Goal: Task Accomplishment & Management: Manage account settings

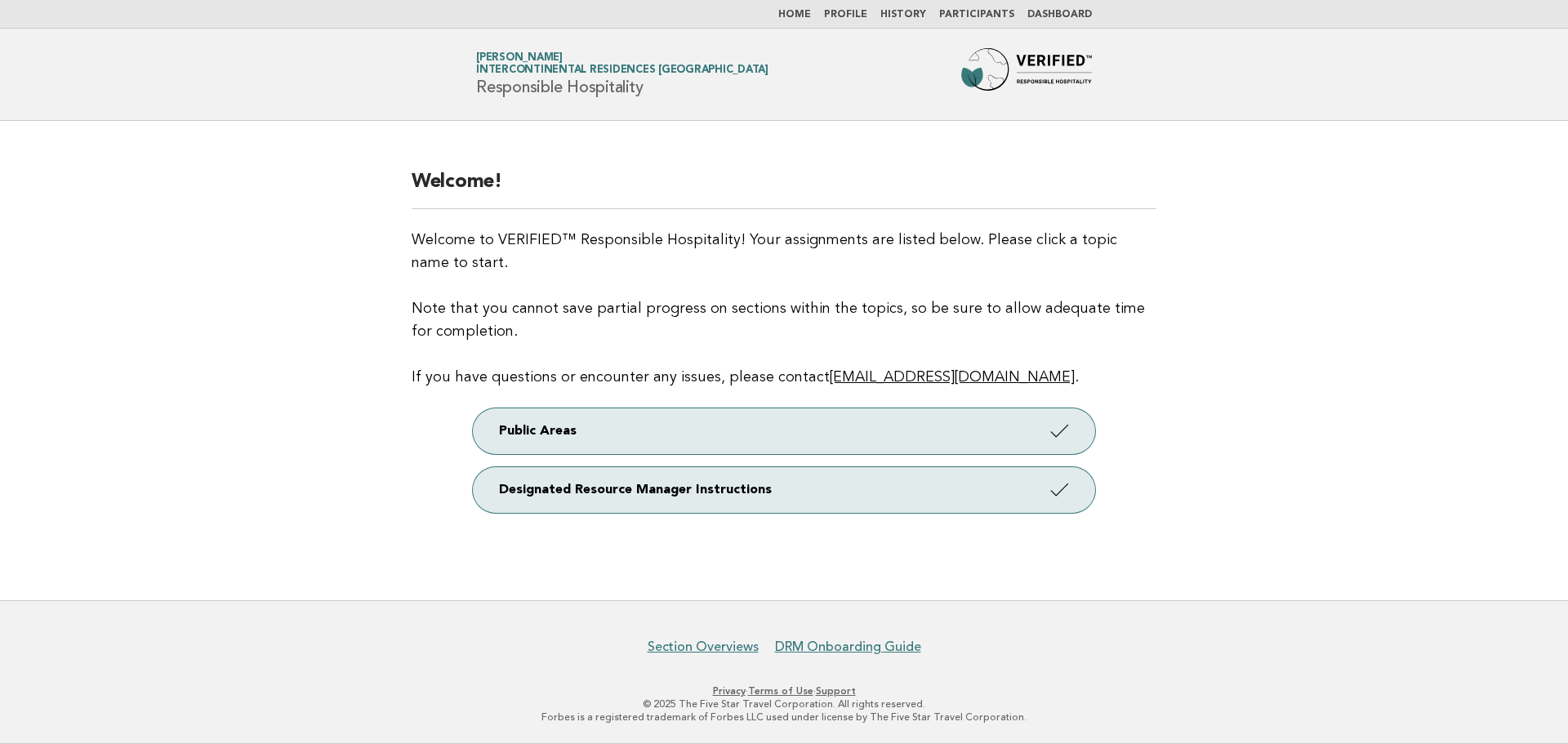
click at [987, 16] on link "Participants" at bounding box center [977, 15] width 75 height 10
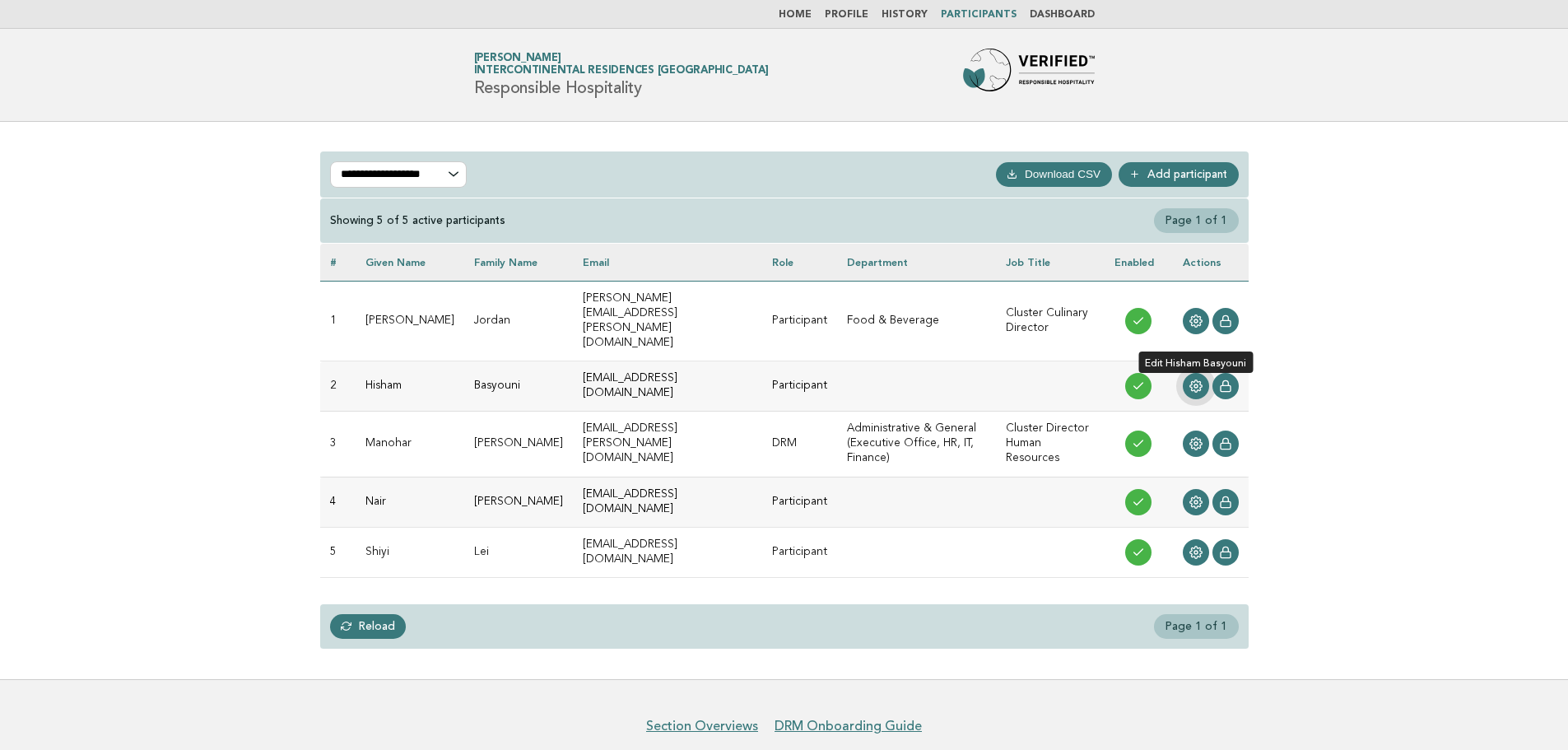
click at [1202, 373] on link at bounding box center [1195, 386] width 27 height 27
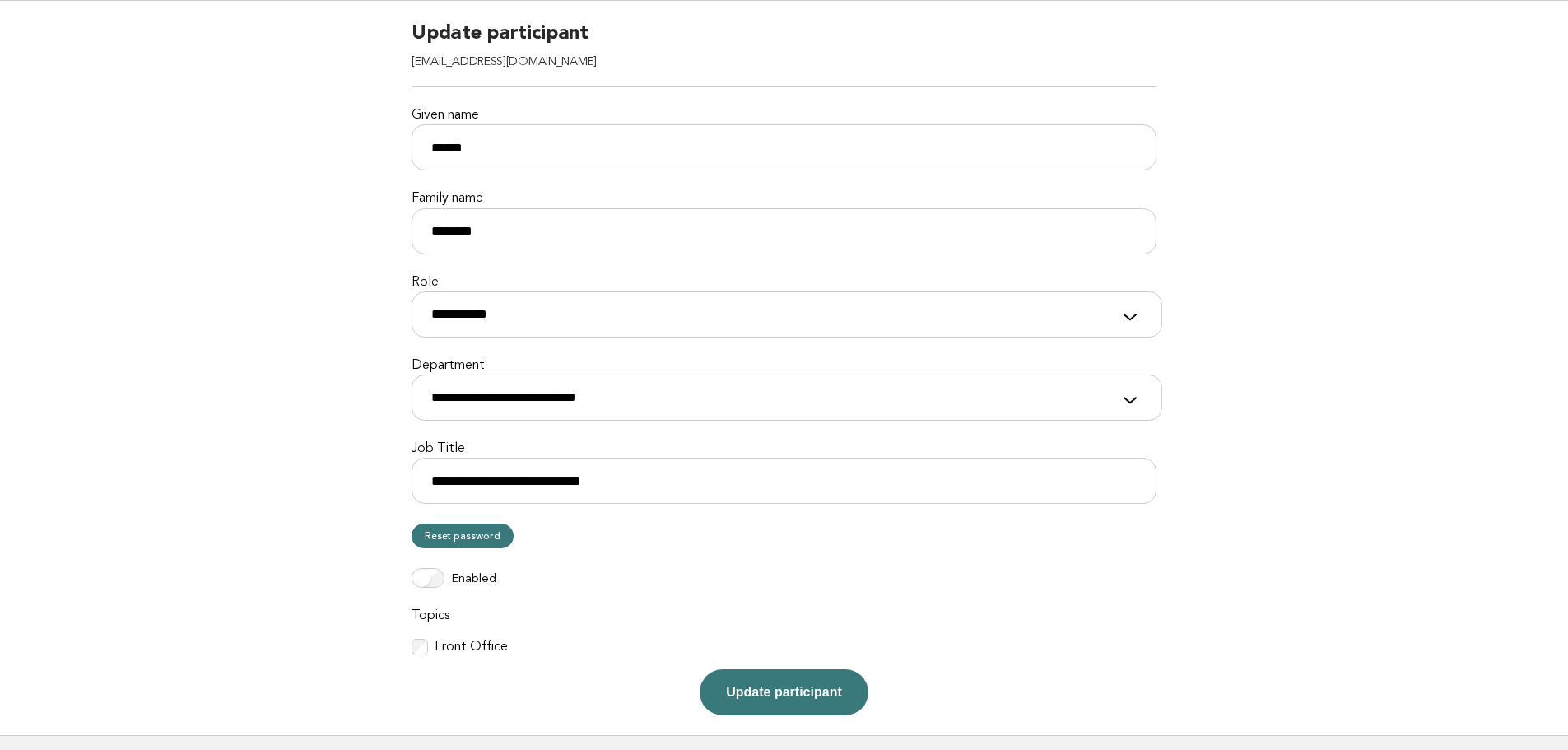
scroll to position [250, 0]
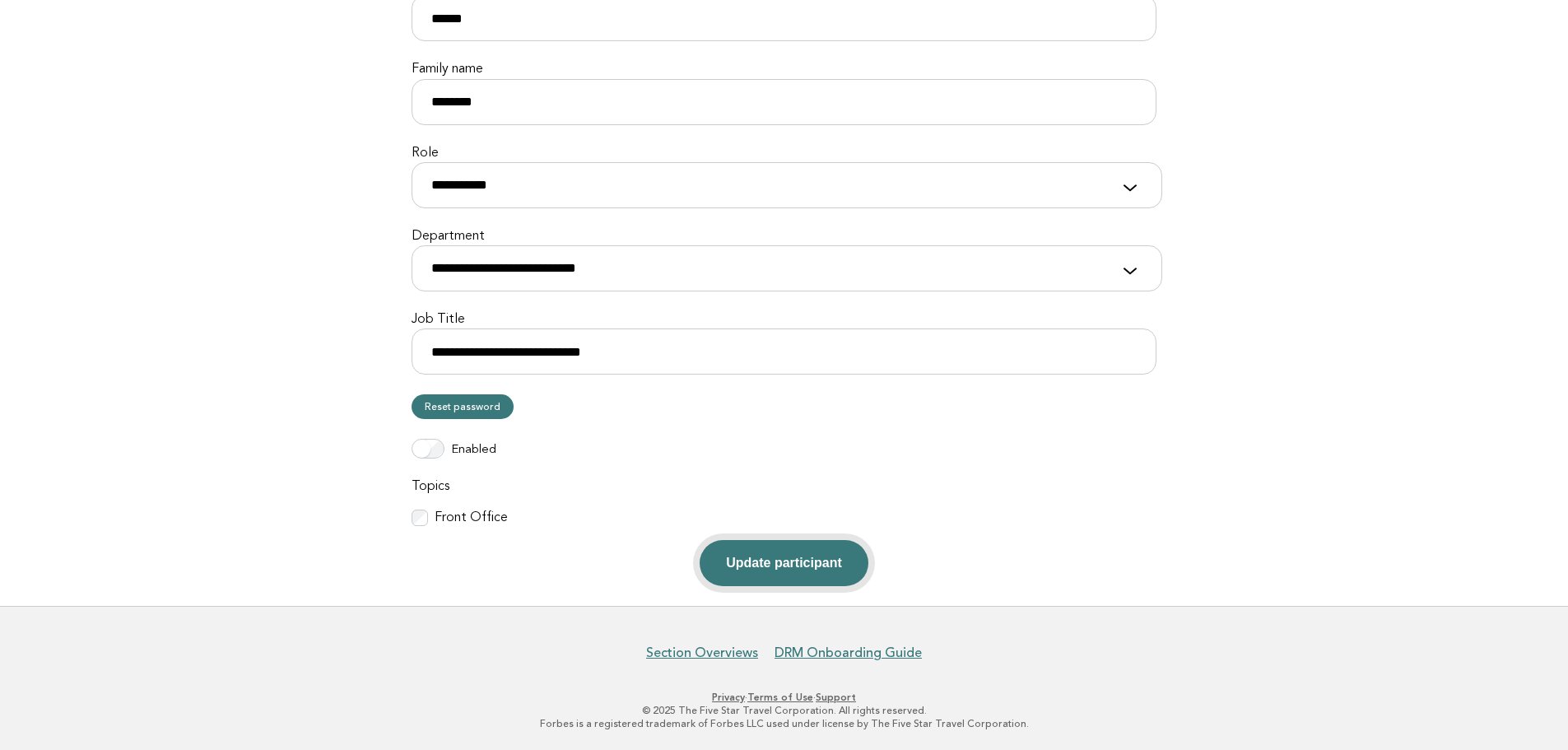
click at [793, 568] on button "Update participant" at bounding box center [783, 563] width 168 height 46
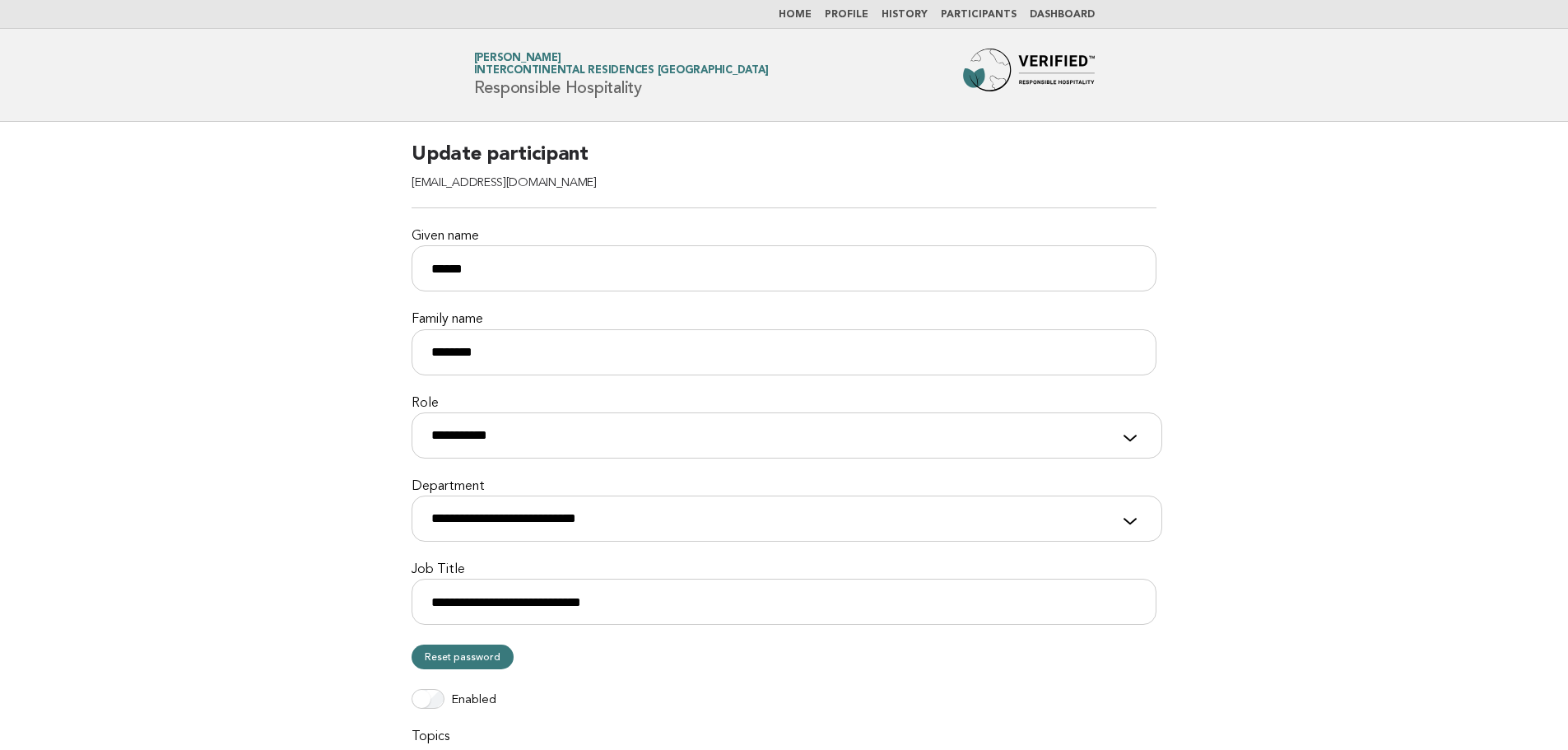
scroll to position [250, 0]
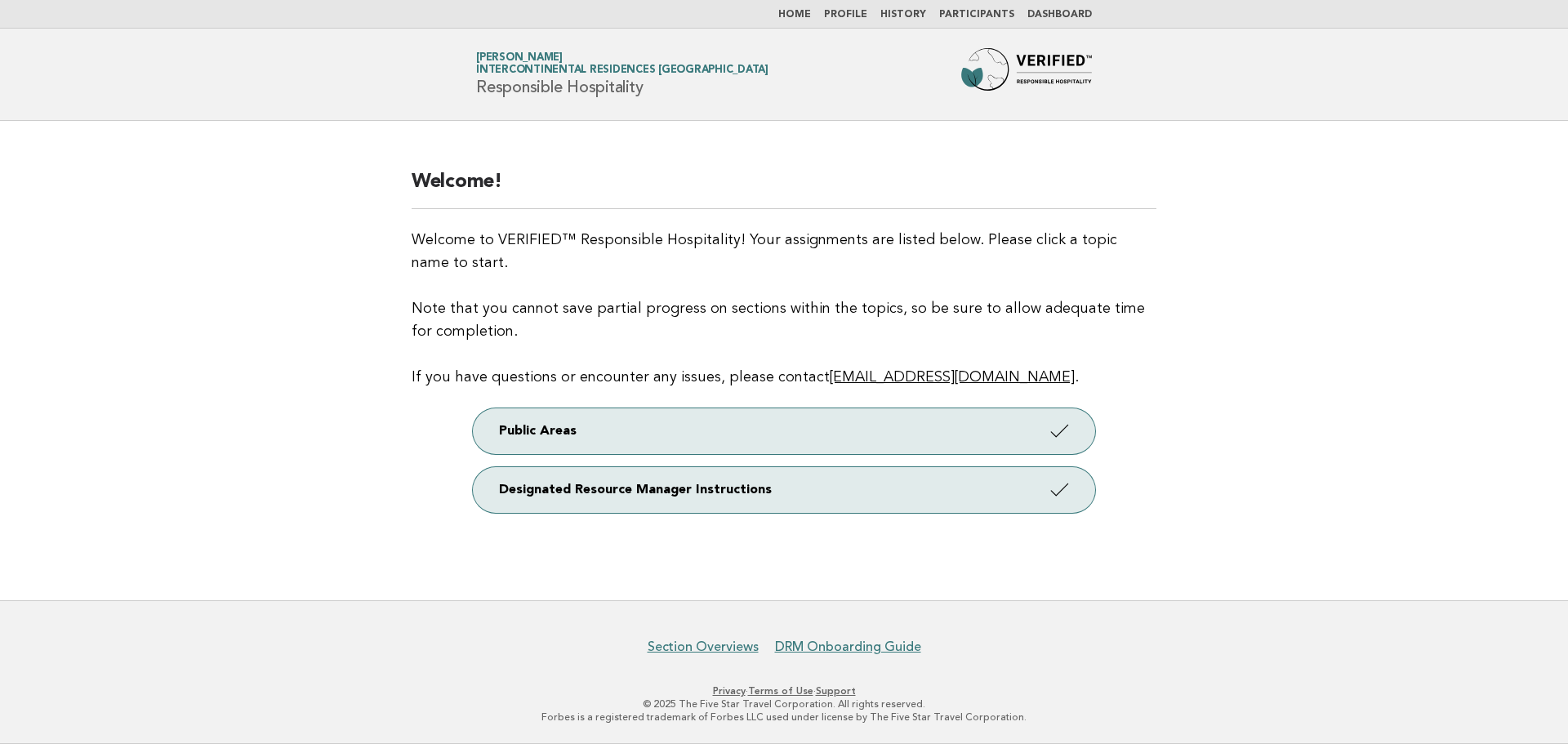
drag, startPoint x: 0, startPoint y: 0, endPoint x: 973, endPoint y: 11, distance: 973.1
click at [973, 11] on link "Participants" at bounding box center [977, 15] width 75 height 10
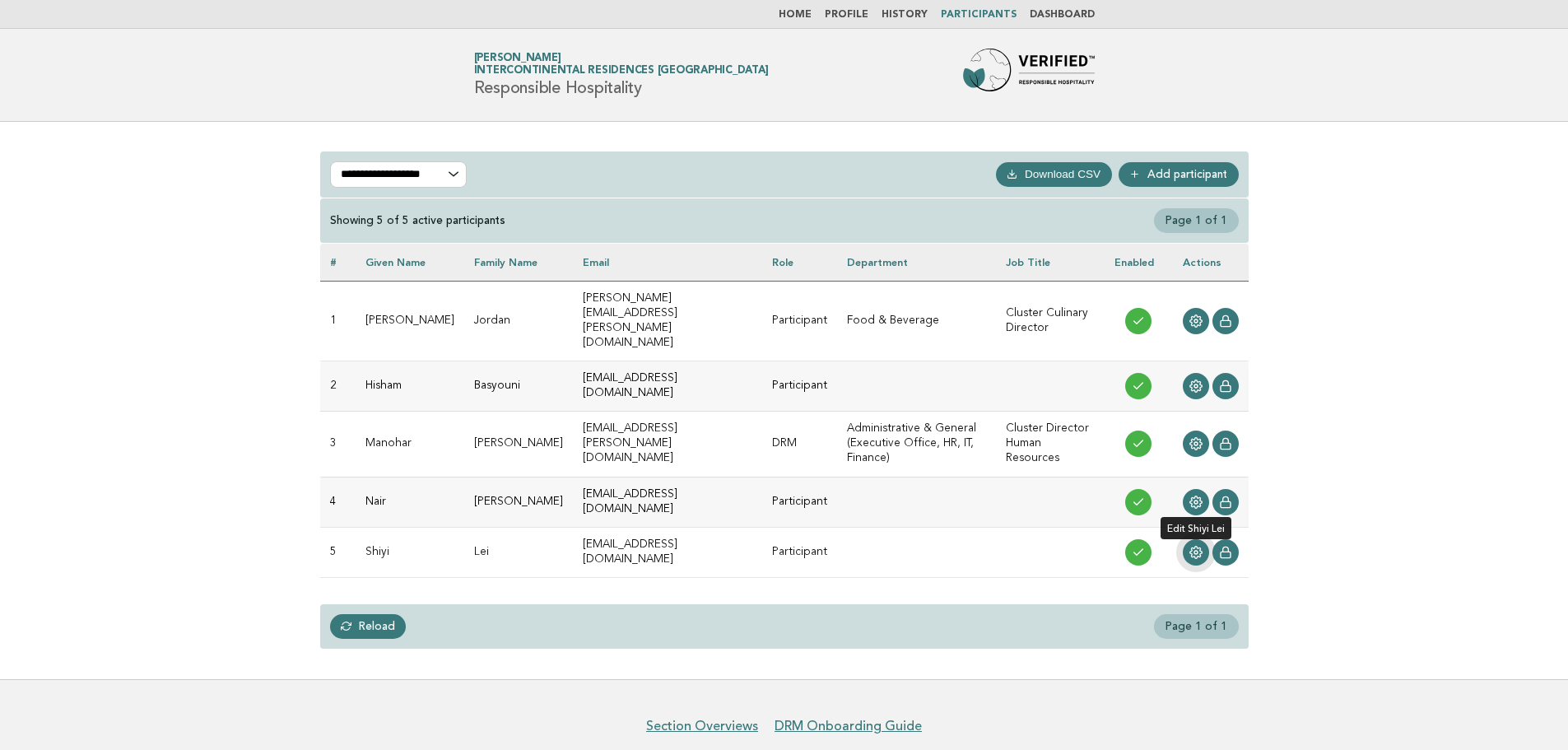
click at [1189, 546] on icon at bounding box center [1195, 552] width 13 height 13
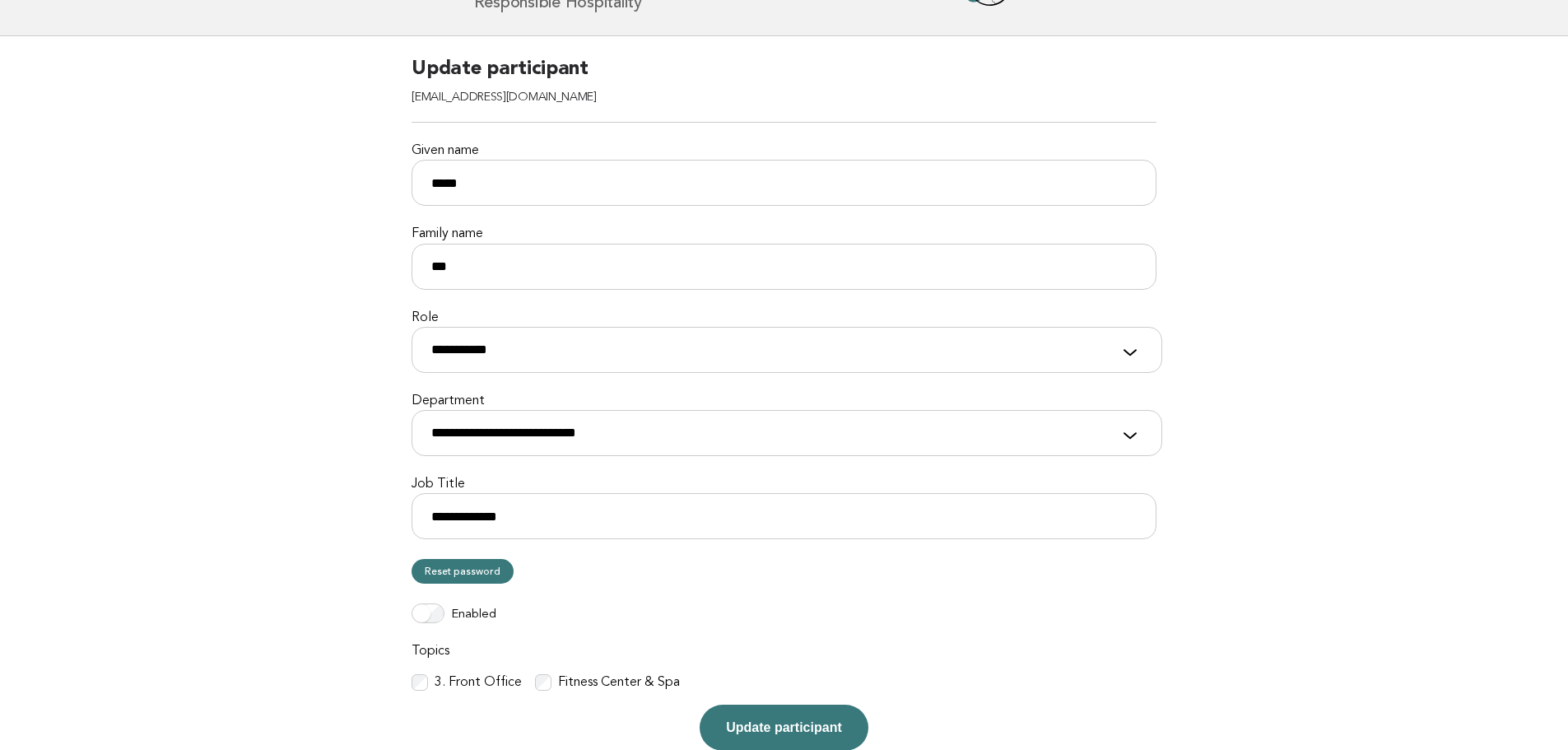
scroll to position [168, 0]
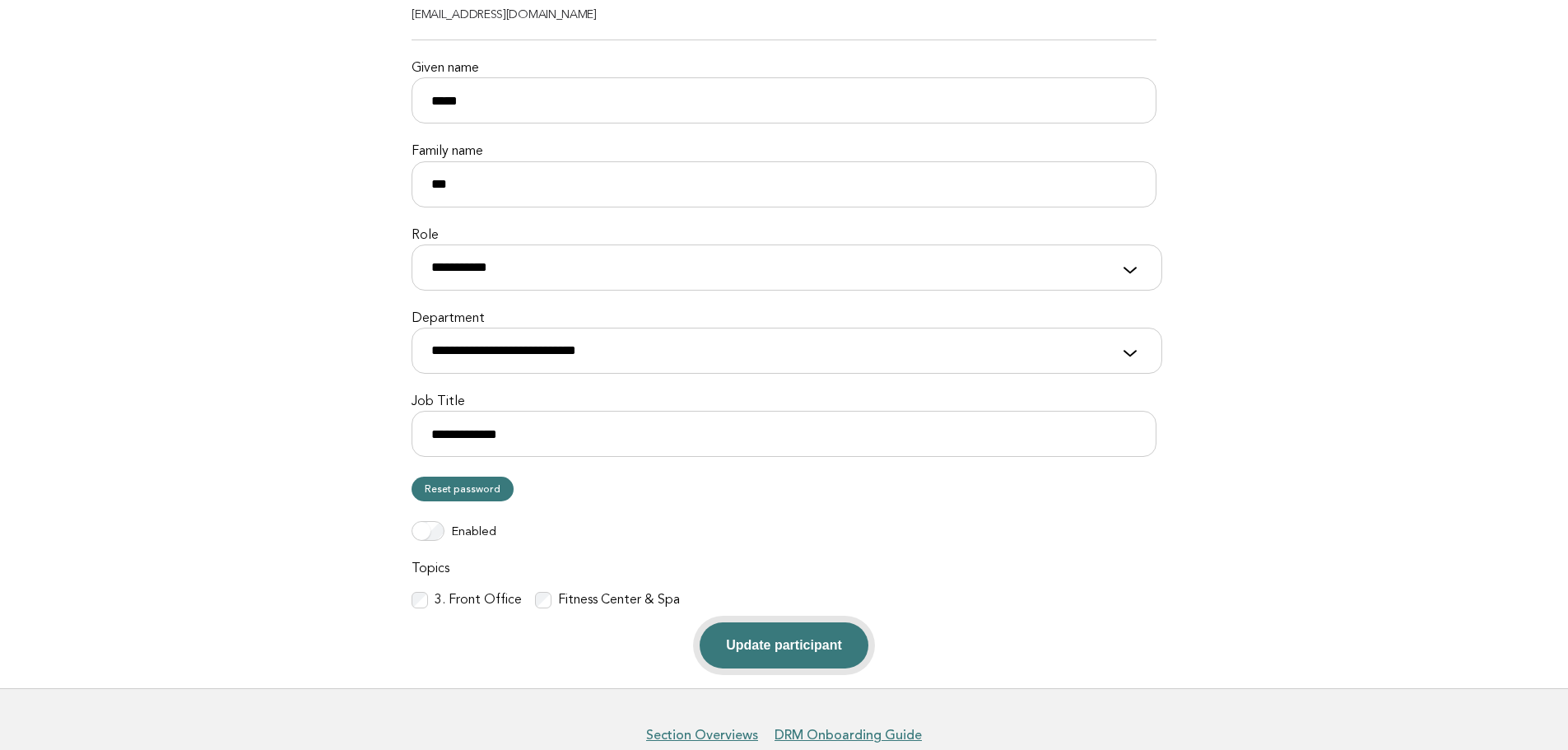
click at [790, 655] on button "Update participant" at bounding box center [783, 645] width 168 height 46
